Goal: Entertainment & Leisure: Consume media (video, audio)

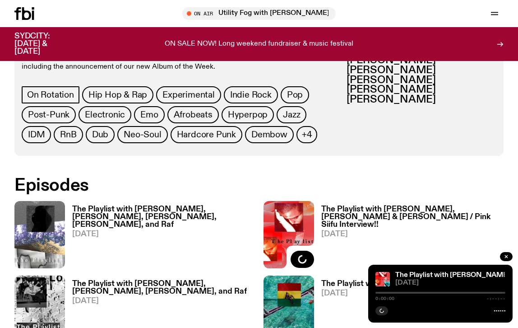
scroll to position [395, 0]
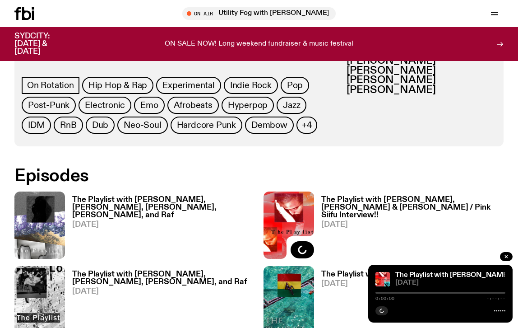
click at [103, 197] on h3 "The Playlist with [PERSON_NAME], [PERSON_NAME], [PERSON_NAME], [PERSON_NAME], a…" at bounding box center [163, 207] width 182 height 23
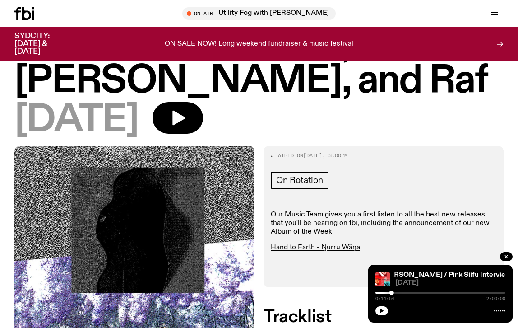
scroll to position [160, 0]
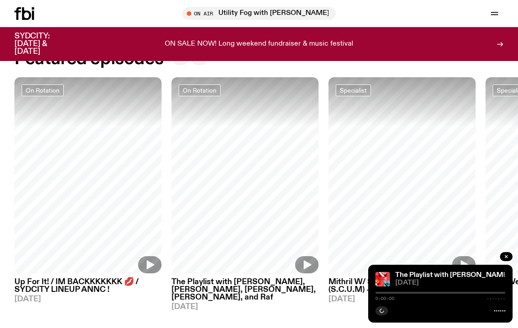
scroll to position [360, 0]
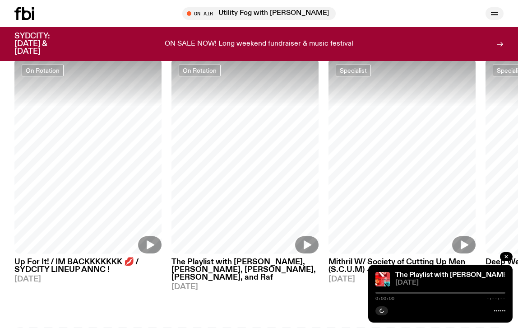
click at [490, 9] on icon "button" at bounding box center [494, 13] width 11 height 11
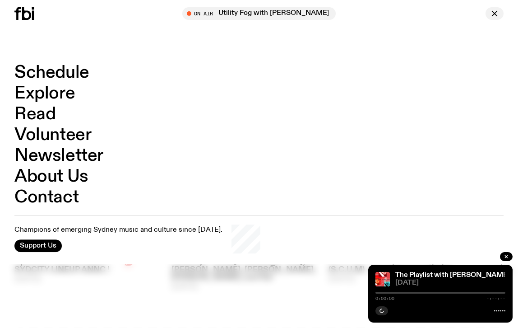
click at [490, 9] on icon "button" at bounding box center [494, 13] width 11 height 11
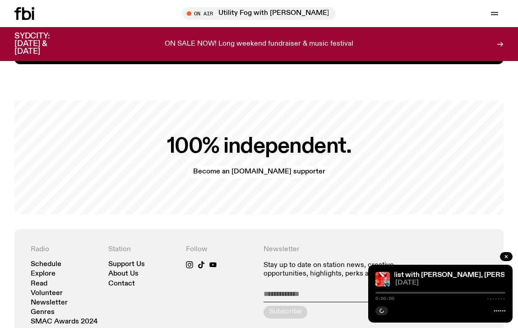
scroll to position [1605, 0]
